Goal: Communication & Community: Answer question/provide support

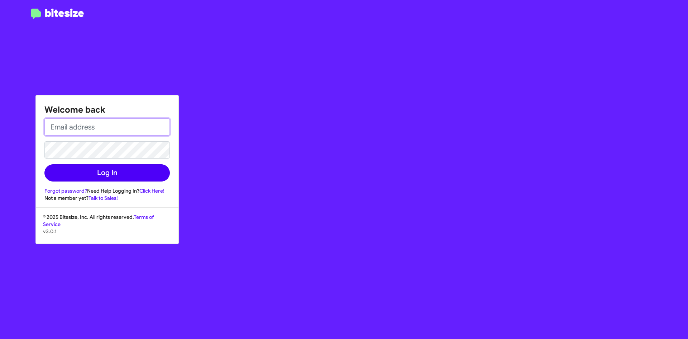
type input "[EMAIL_ADDRESS][DOMAIN_NAME]"
click at [123, 169] on button "Log In" at bounding box center [106, 172] width 125 height 17
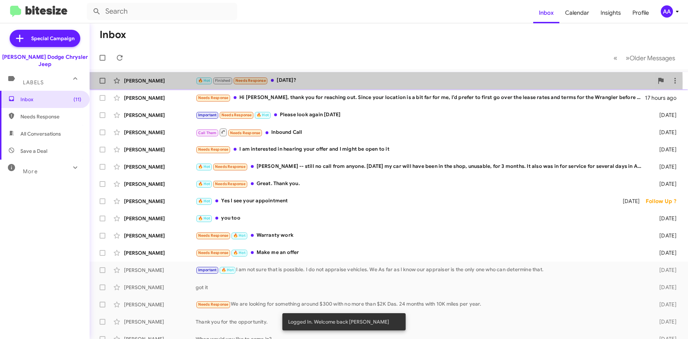
click at [350, 82] on div "🔥 Hot Finished Needs Response [DATE]?" at bounding box center [425, 80] width 458 height 8
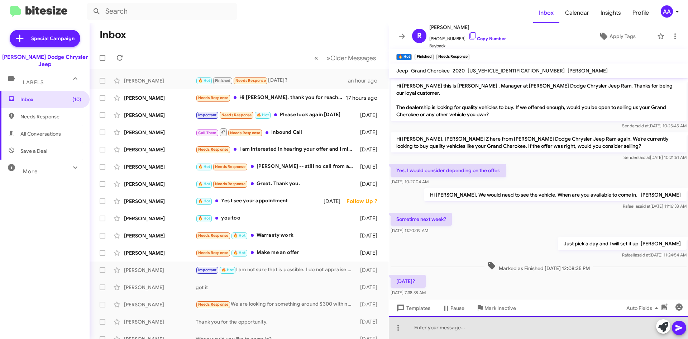
click at [428, 327] on div at bounding box center [538, 327] width 299 height 23
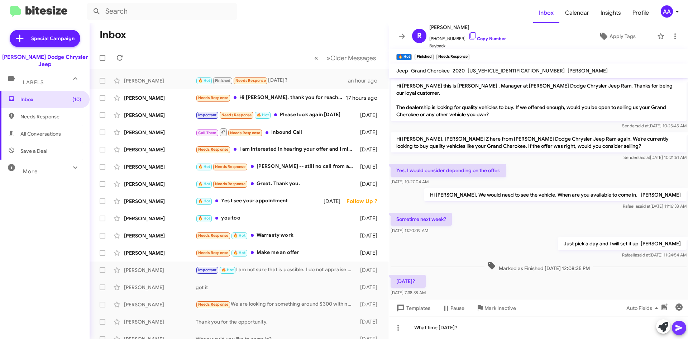
click at [677, 329] on icon at bounding box center [678, 328] width 7 height 6
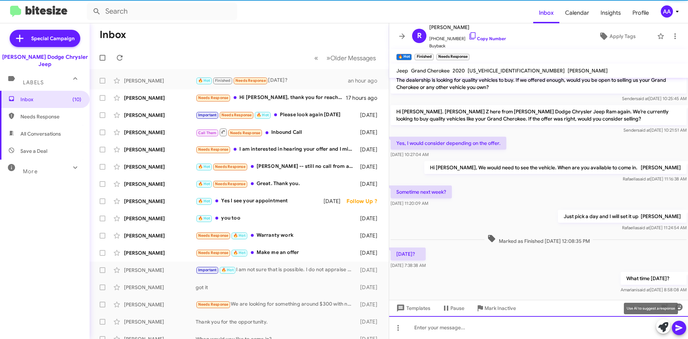
scroll to position [31, 0]
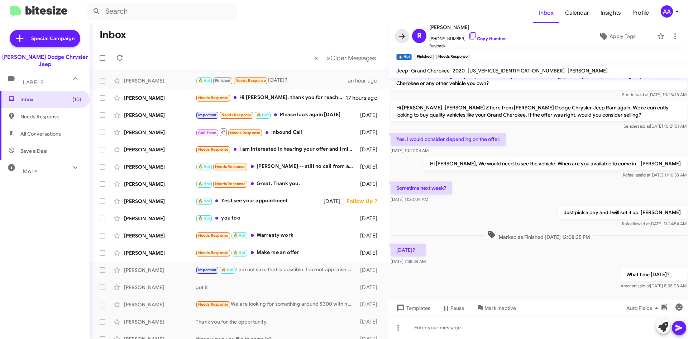
click at [405, 33] on icon at bounding box center [402, 36] width 9 height 9
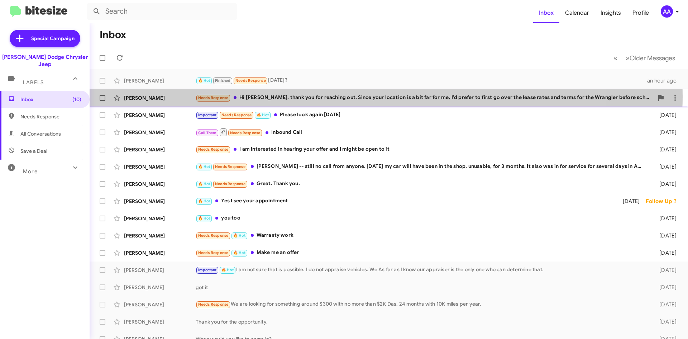
click at [326, 96] on div "Needs Response Hi [PERSON_NAME], thank you for reaching out. Since your locatio…" at bounding box center [425, 98] width 458 height 8
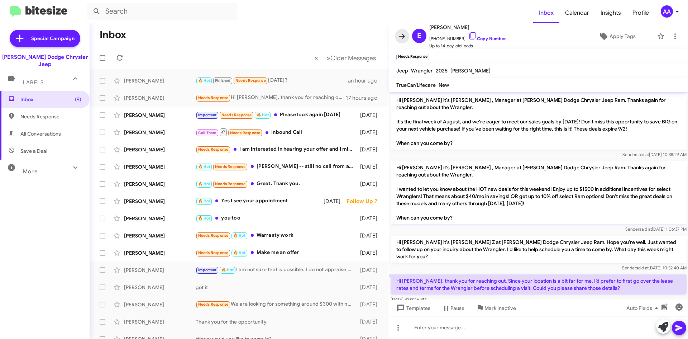
click at [401, 30] on button at bounding box center [402, 36] width 14 height 14
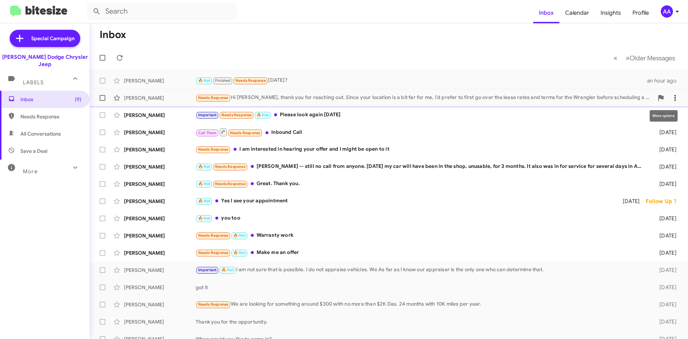
click at [671, 97] on icon at bounding box center [675, 98] width 9 height 9
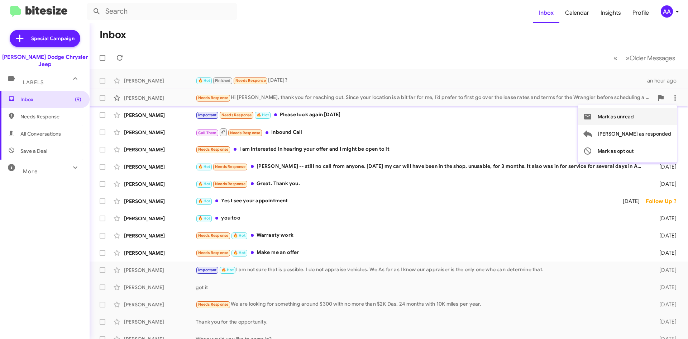
click at [634, 120] on span "Mark as unread" at bounding box center [616, 116] width 36 height 17
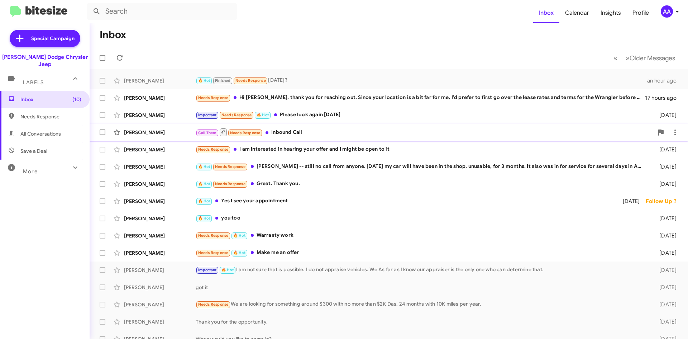
click at [322, 133] on div "Call Them Needs Response Inbound Call" at bounding box center [425, 132] width 458 height 9
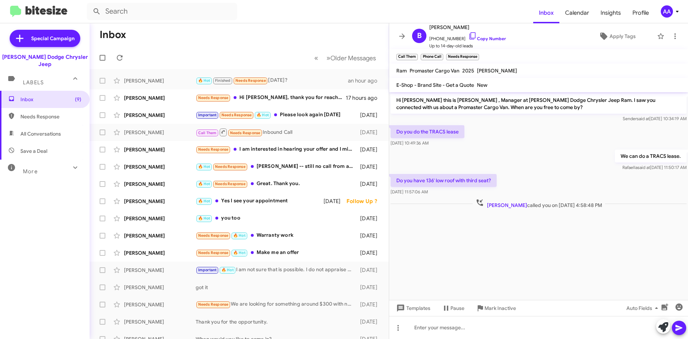
click at [392, 38] on mat-toolbar "B [PERSON_NAME] [PHONE_NUMBER] Copy Number Up to 14-day-old leads Apply Tags" at bounding box center [538, 36] width 299 height 26
click at [397, 34] on span at bounding box center [402, 36] width 14 height 9
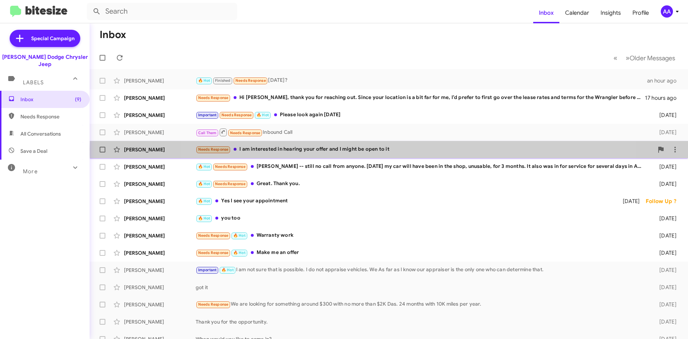
click at [391, 149] on div "Needs Response I am interested in hearing your offer and I might be open to it" at bounding box center [425, 149] width 458 height 8
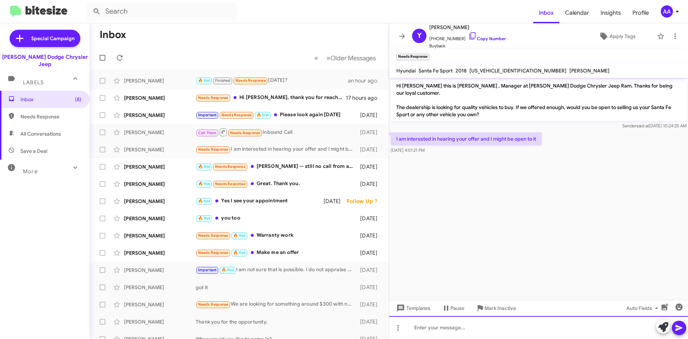
click at [454, 331] on div at bounding box center [538, 327] width 299 height 23
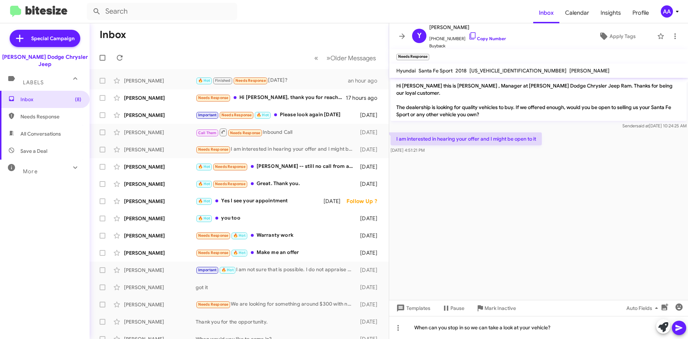
click at [680, 327] on icon at bounding box center [678, 328] width 7 height 6
click at [397, 38] on span at bounding box center [402, 36] width 14 height 9
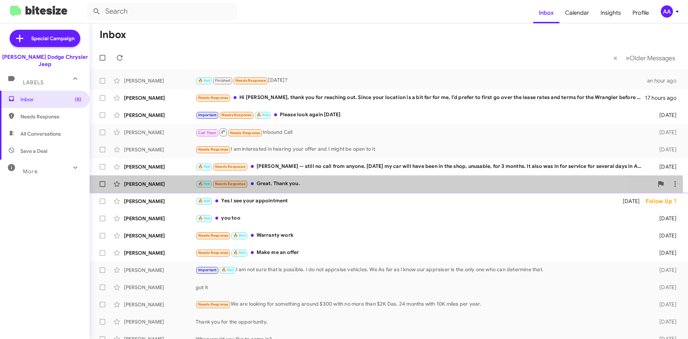
click at [337, 188] on div "[PERSON_NAME] 🔥 Hot Needs Response Great. Thank you. [DATE]" at bounding box center [388, 184] width 587 height 14
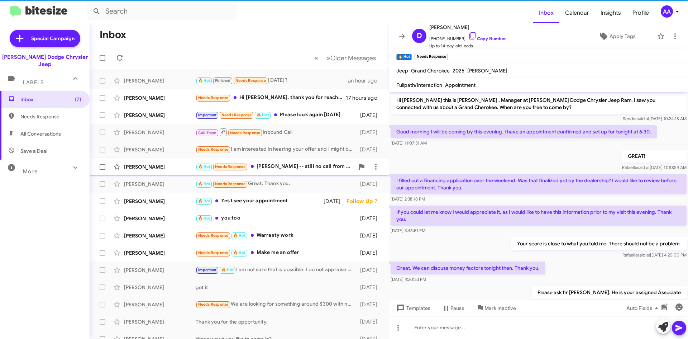
scroll to position [35, 0]
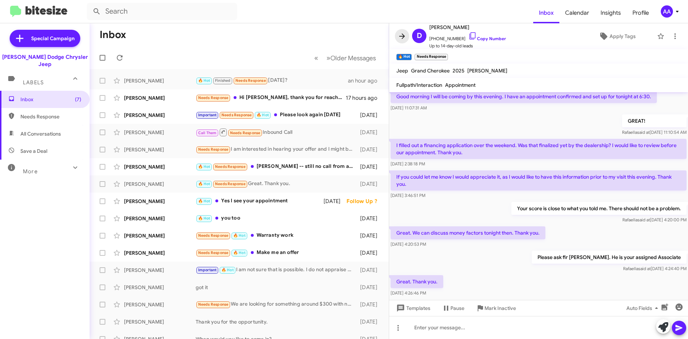
click at [404, 37] on icon at bounding box center [402, 35] width 6 height 5
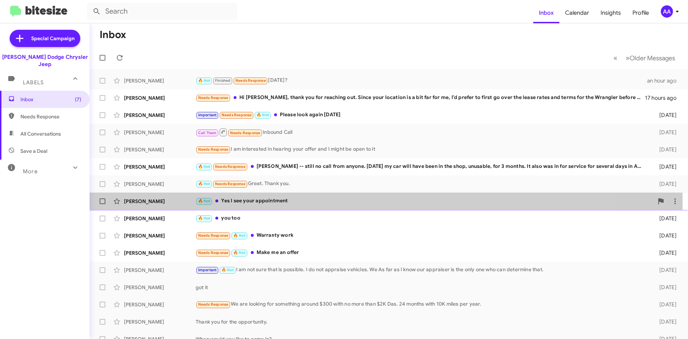
click at [239, 202] on div "🔥 Hot Yes I see your appointment" at bounding box center [425, 201] width 458 height 8
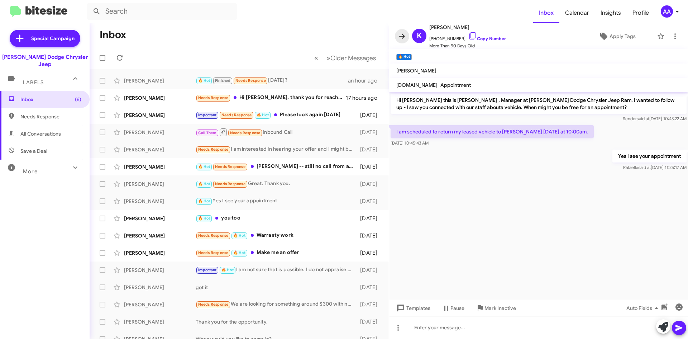
click at [400, 33] on icon at bounding box center [402, 36] width 9 height 9
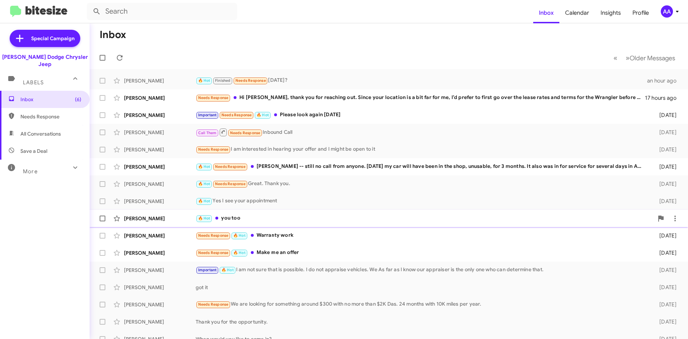
click at [255, 220] on div "🔥 Hot you too" at bounding box center [425, 218] width 458 height 8
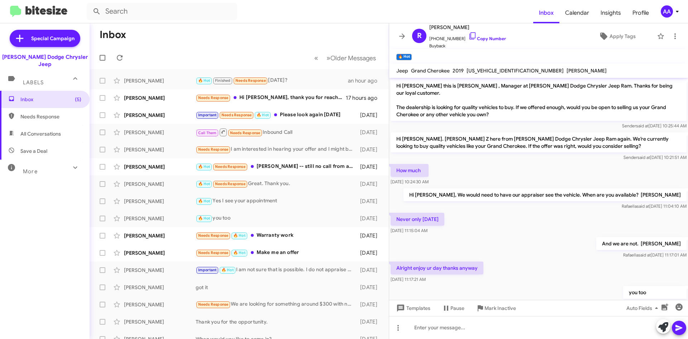
click at [501, 216] on div "Never only [DATE] 11:15:04 AM" at bounding box center [538, 223] width 299 height 24
click at [402, 35] on icon at bounding box center [402, 36] width 9 height 9
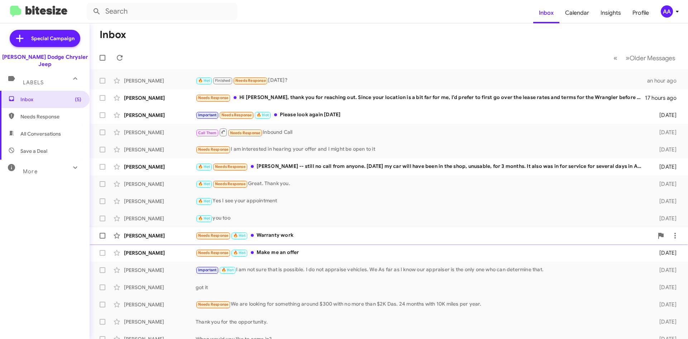
click at [299, 234] on div "Needs Response 🔥 Hot Warranty work" at bounding box center [425, 235] width 458 height 8
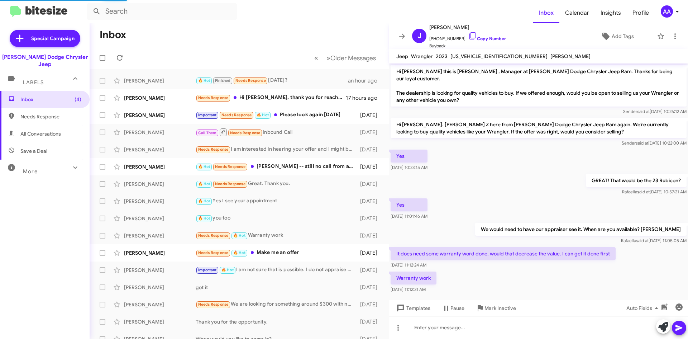
scroll to position [2, 0]
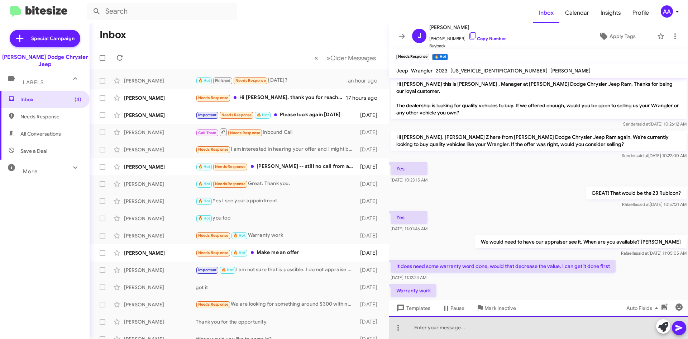
click at [429, 330] on div at bounding box center [538, 327] width 299 height 23
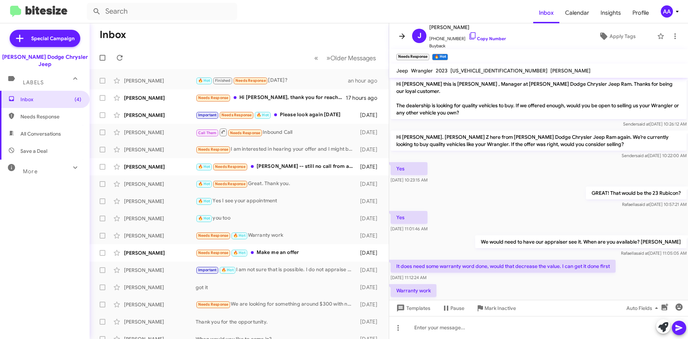
click at [401, 33] on icon at bounding box center [402, 36] width 9 height 9
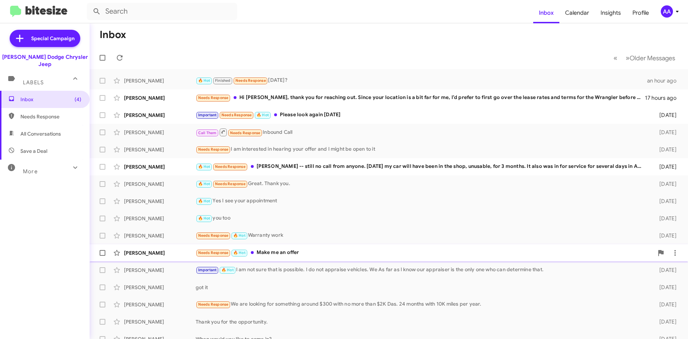
click at [306, 253] on div "Needs Response 🔥 Hot Make me an offer" at bounding box center [425, 252] width 458 height 8
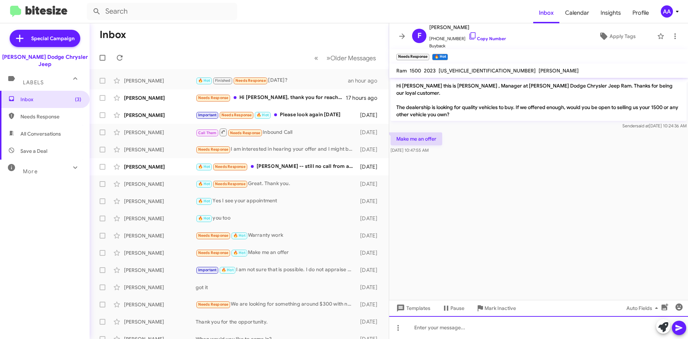
click at [425, 329] on div at bounding box center [538, 327] width 299 height 23
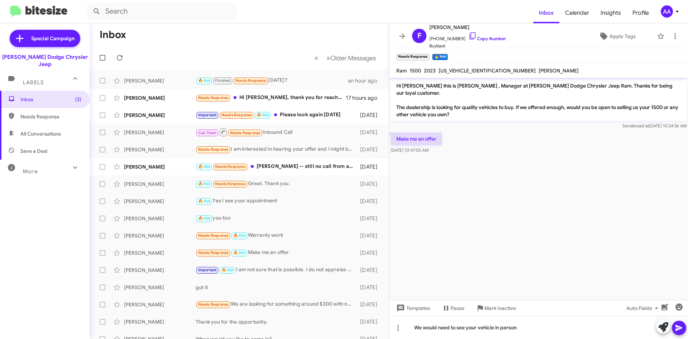
click at [675, 330] on icon at bounding box center [679, 327] width 9 height 9
click at [399, 34] on icon at bounding box center [402, 36] width 9 height 9
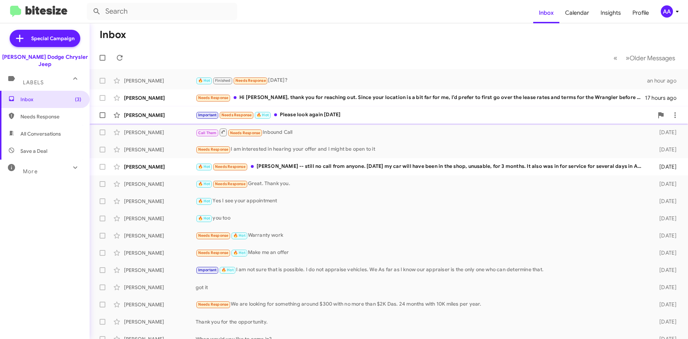
click at [297, 113] on div "Important Needs Response 🔥 Hot Please look again [DATE]" at bounding box center [425, 115] width 458 height 8
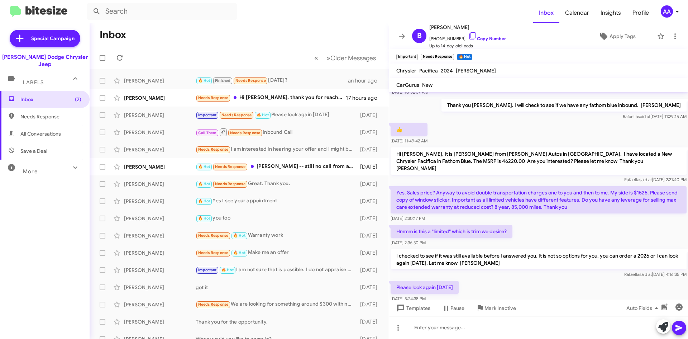
scroll to position [85, 0]
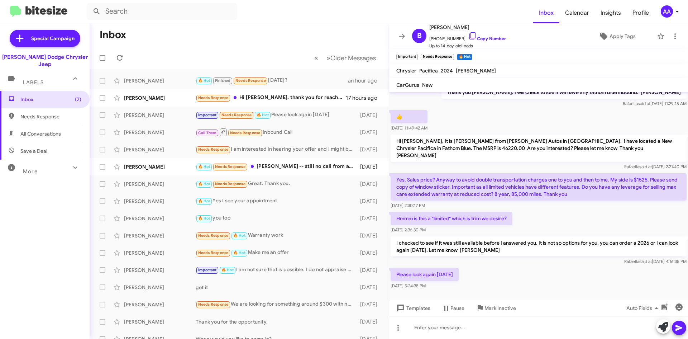
click at [567, 202] on div "Yes. Sales price? Anyway to avoid double transportation charges one to you and …" at bounding box center [538, 191] width 299 height 39
